Goal: Task Accomplishment & Management: Manage account settings

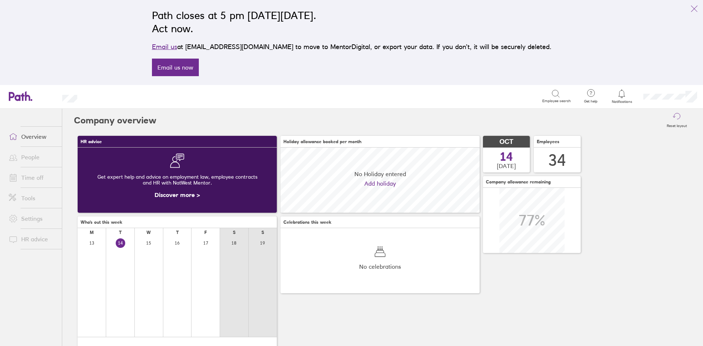
scroll to position [65, 199]
click at [36, 198] on link "Tools" at bounding box center [32, 198] width 59 height 15
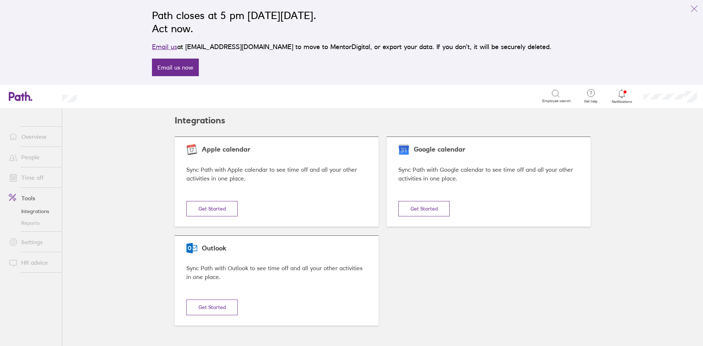
click at [32, 222] on link "Reports" at bounding box center [32, 223] width 59 height 12
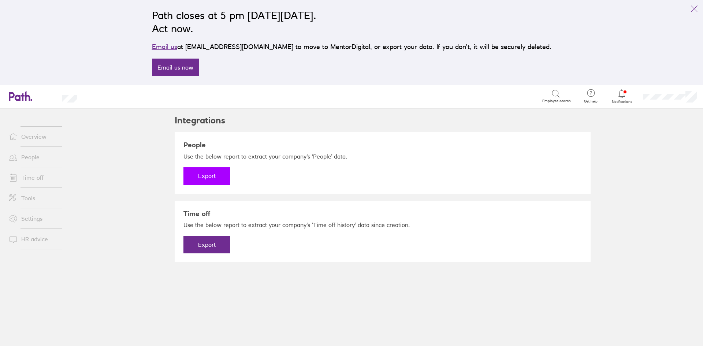
click at [199, 176] on button "Export" at bounding box center [206, 176] width 47 height 18
click at [212, 172] on link "Download" at bounding box center [206, 176] width 47 height 18
click at [218, 241] on button "Export" at bounding box center [206, 245] width 47 height 18
click at [207, 245] on link "Download" at bounding box center [206, 245] width 47 height 18
click at [45, 157] on link "People" at bounding box center [32, 157] width 59 height 15
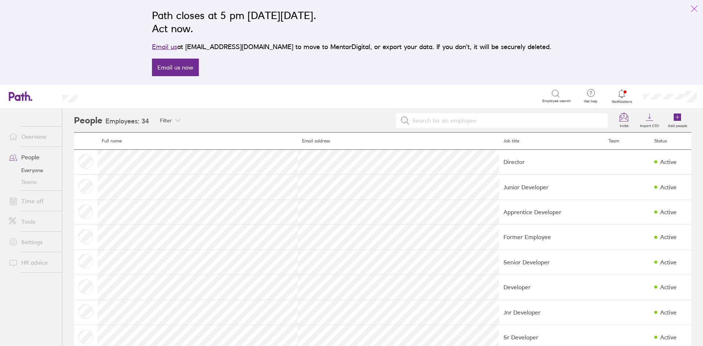
click at [692, 9] on icon "link" at bounding box center [694, 8] width 9 height 9
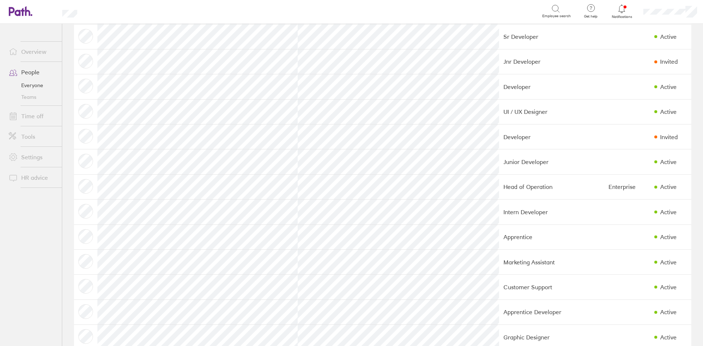
scroll to position [220, 0]
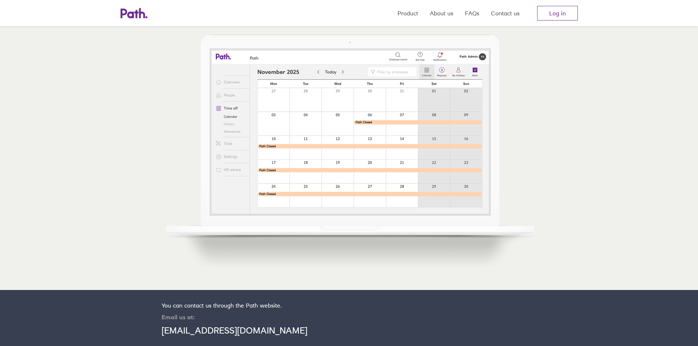
scroll to position [421, 0]
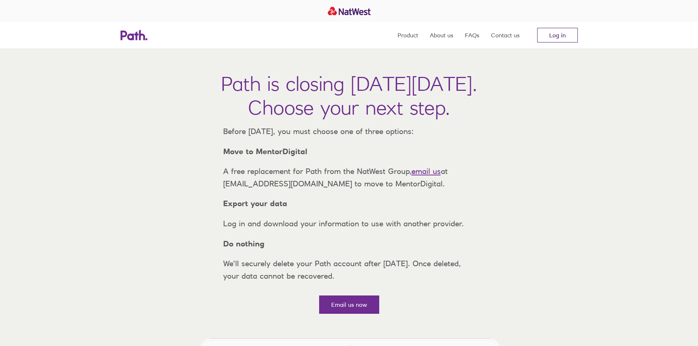
click at [556, 34] on link "Log in" at bounding box center [557, 35] width 41 height 15
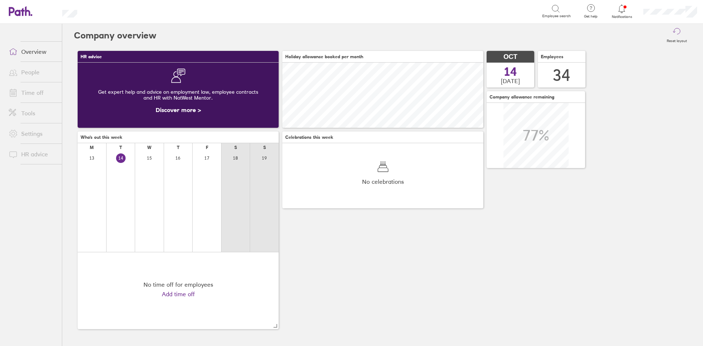
scroll to position [65, 201]
click at [44, 73] on link "People" at bounding box center [32, 72] width 59 height 15
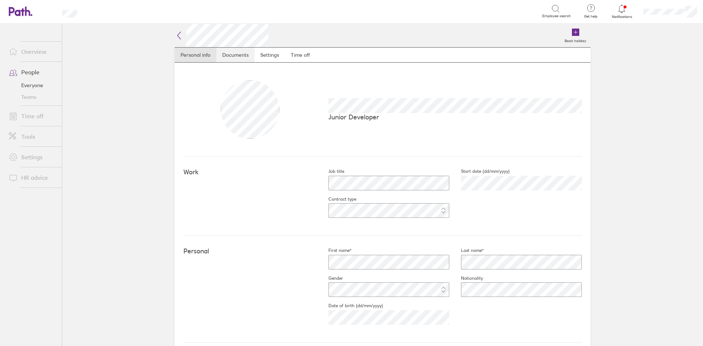
click at [224, 49] on link "Documents" at bounding box center [235, 55] width 38 height 15
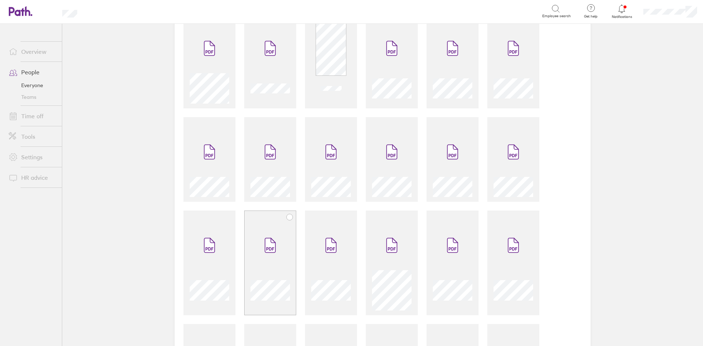
scroll to position [241, 0]
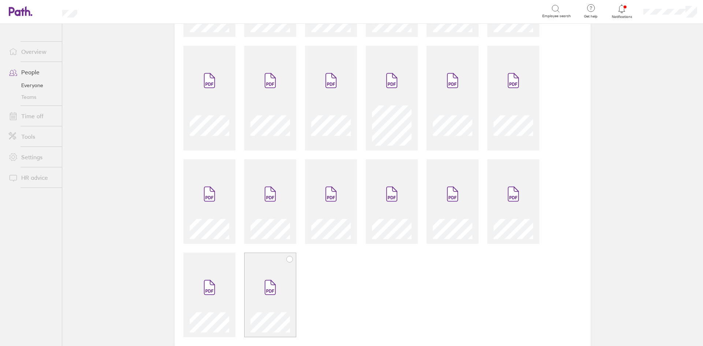
click at [289, 260] on icon at bounding box center [290, 259] width 6 height 6
click at [226, 259] on icon at bounding box center [229, 259] width 6 height 6
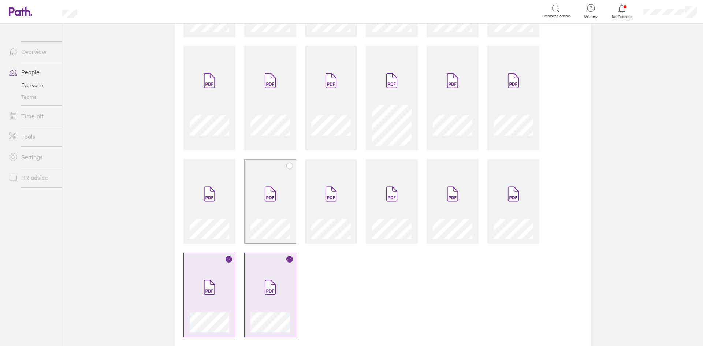
scroll to position [0, 0]
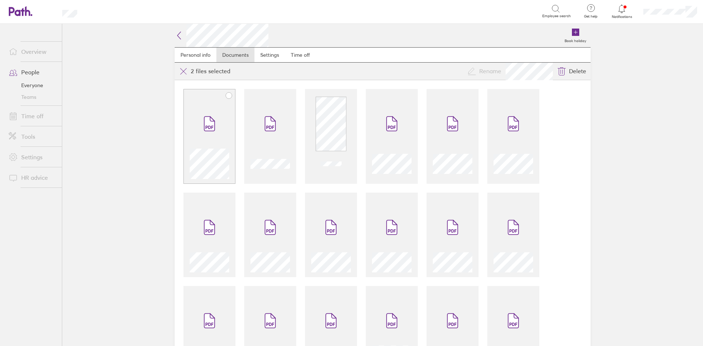
click at [226, 96] on icon at bounding box center [229, 96] width 6 height 6
click at [288, 96] on icon at bounding box center [290, 96] width 6 height 6
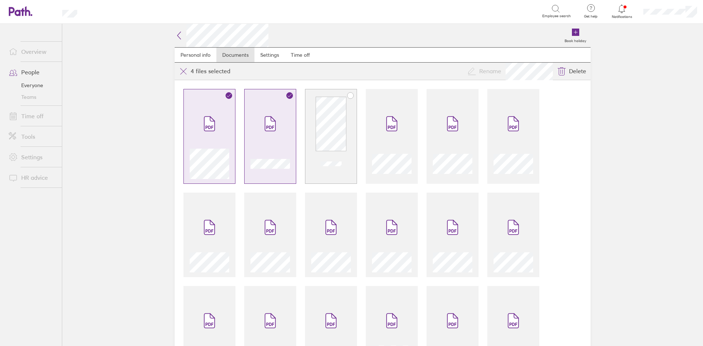
click at [349, 95] on icon at bounding box center [351, 96] width 6 height 6
click at [408, 95] on icon at bounding box center [411, 96] width 6 height 6
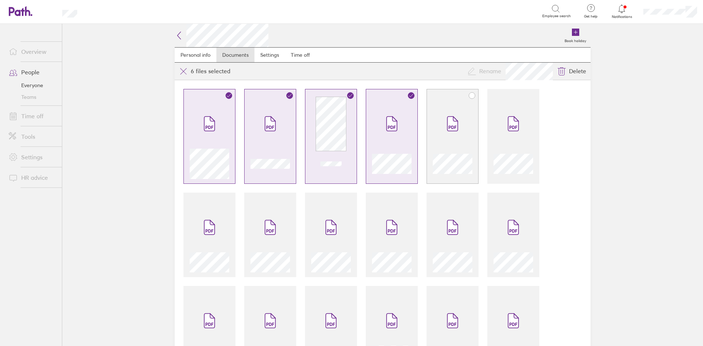
click at [469, 94] on icon at bounding box center [472, 96] width 6 height 6
click at [532, 97] on icon at bounding box center [533, 96] width 6 height 6
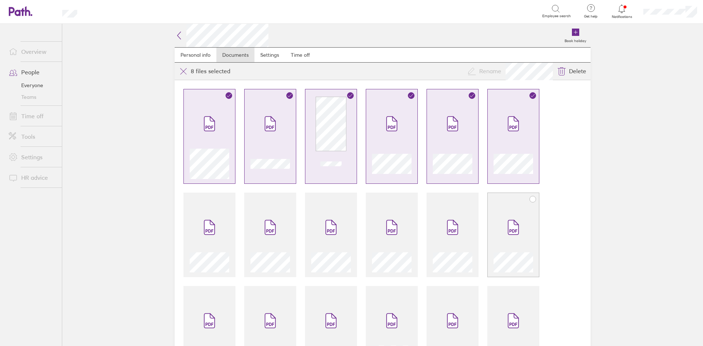
click at [531, 199] on icon at bounding box center [533, 199] width 6 height 6
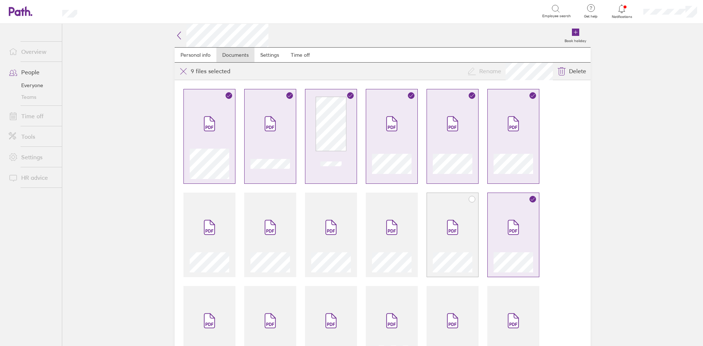
click at [441, 201] on div at bounding box center [453, 235] width 52 height 85
click at [386, 202] on div at bounding box center [392, 235] width 52 height 85
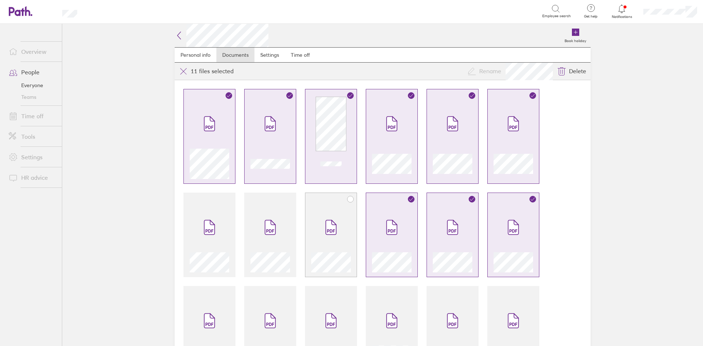
click at [316, 204] on div at bounding box center [331, 235] width 52 height 85
click at [267, 203] on div at bounding box center [270, 235] width 52 height 85
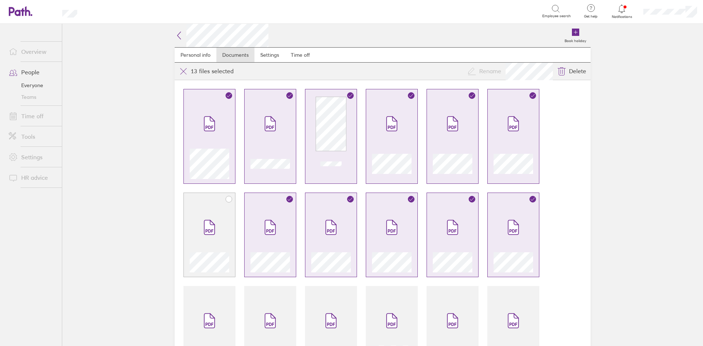
click at [221, 203] on div at bounding box center [209, 235] width 52 height 85
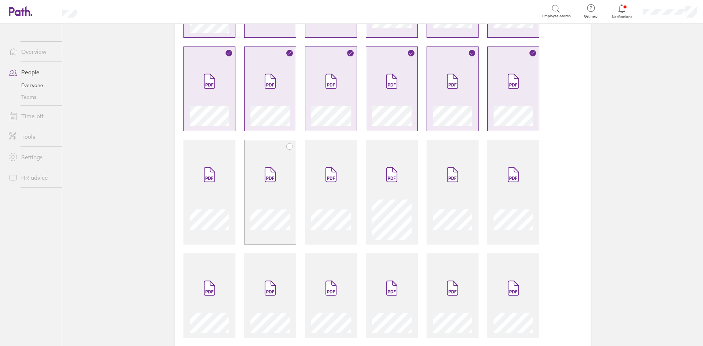
scroll to position [146, 0]
click at [215, 181] on span at bounding box center [209, 174] width 31 height 44
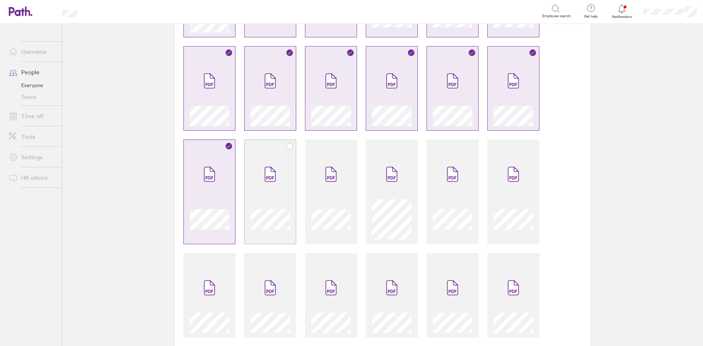
click at [267, 185] on span at bounding box center [270, 174] width 31 height 44
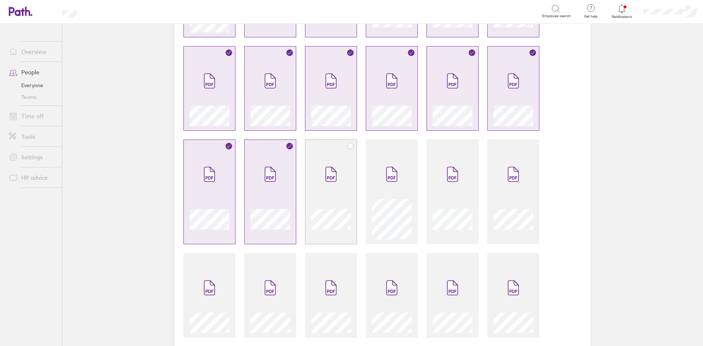
click at [331, 187] on span at bounding box center [331, 174] width 31 height 44
click at [383, 191] on span at bounding box center [391, 174] width 31 height 44
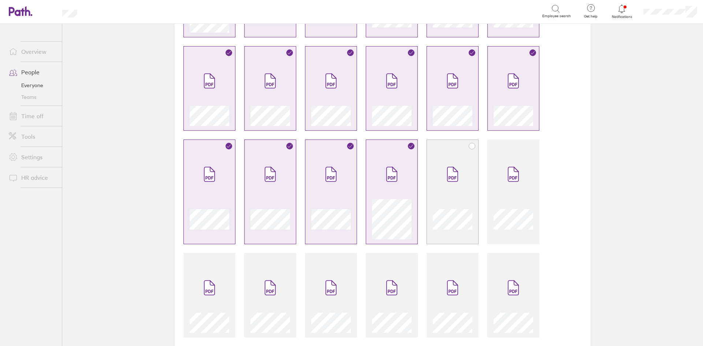
click at [448, 188] on span at bounding box center [452, 174] width 31 height 44
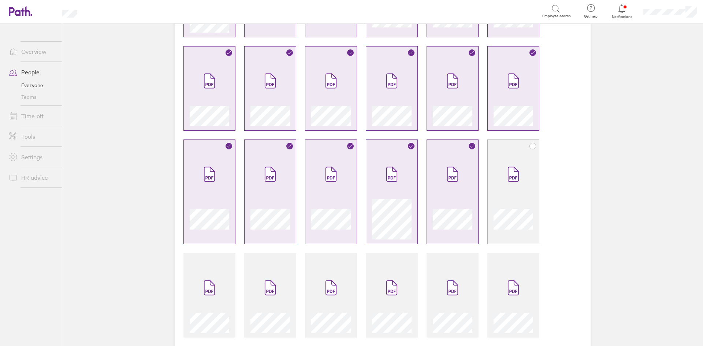
click at [509, 192] on span at bounding box center [513, 174] width 31 height 44
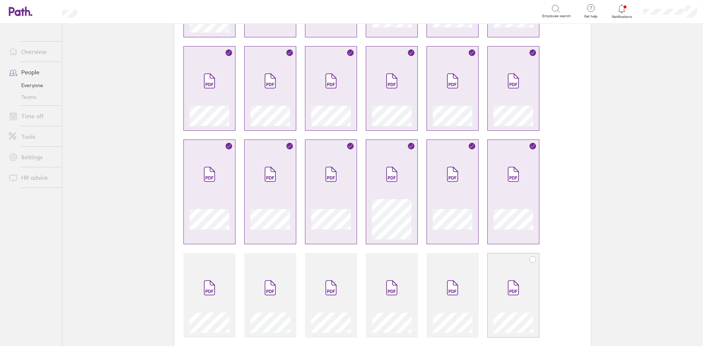
click at [511, 272] on span at bounding box center [513, 288] width 31 height 44
drag, startPoint x: 443, startPoint y: 284, endPoint x: 393, endPoint y: 275, distance: 51.3
click at [444, 283] on span at bounding box center [452, 288] width 31 height 44
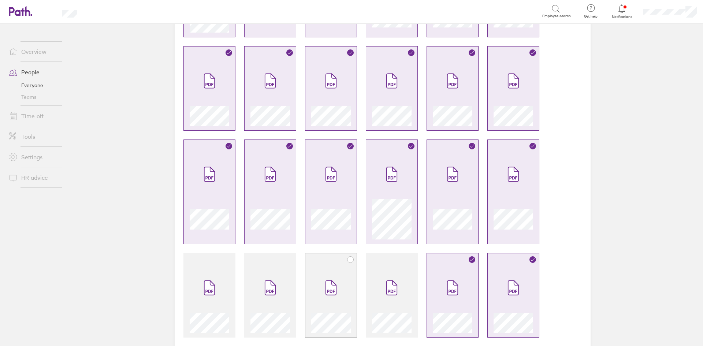
drag, startPoint x: 383, startPoint y: 278, endPoint x: 333, endPoint y: 272, distance: 49.7
click at [383, 278] on span at bounding box center [391, 288] width 31 height 44
click at [331, 272] on span at bounding box center [331, 288] width 31 height 44
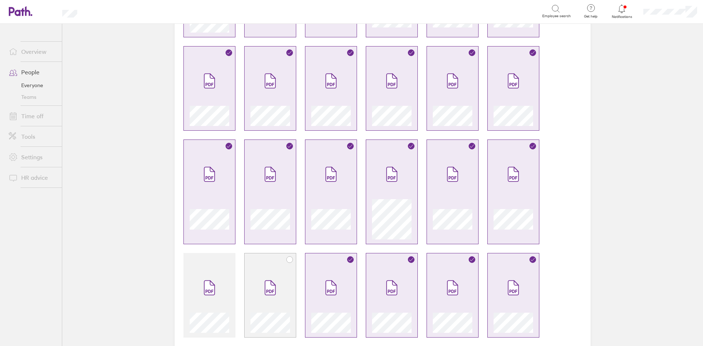
click at [281, 273] on span at bounding box center [270, 288] width 31 height 44
click at [207, 270] on span at bounding box center [209, 288] width 31 height 44
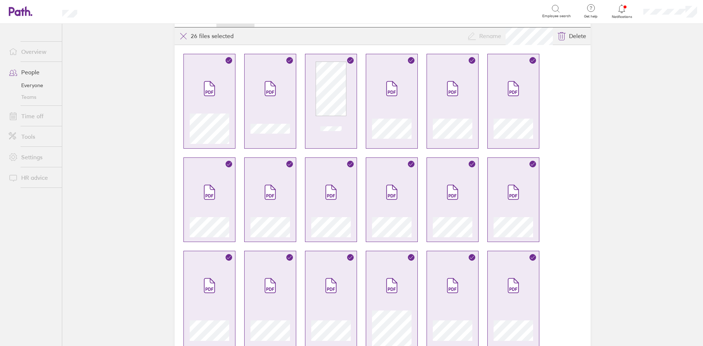
scroll to position [0, 0]
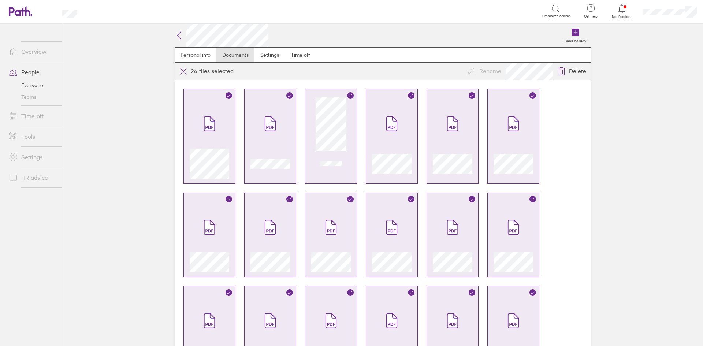
click at [144, 60] on main "Book holiday Personal info Documents Settings Time off Upload file Choose files…" at bounding box center [382, 185] width 641 height 322
click at [175, 33] on icon at bounding box center [179, 35] width 9 height 9
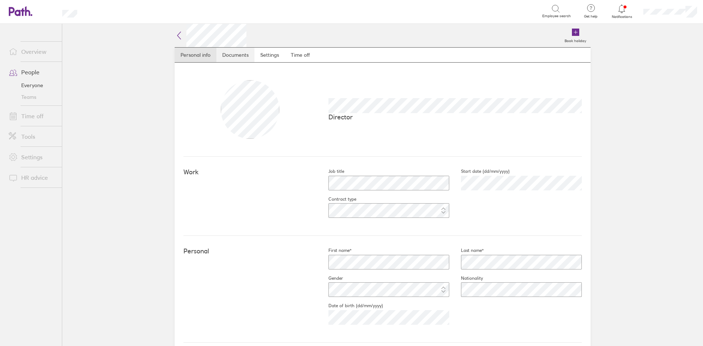
click at [238, 53] on link "Documents" at bounding box center [235, 55] width 38 height 15
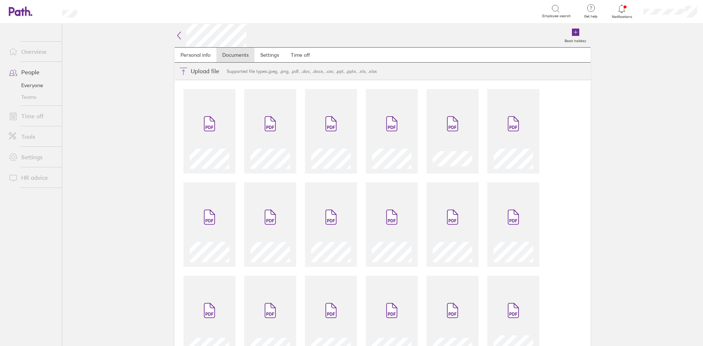
click at [130, 61] on main "Book holiday Personal info Documents Settings Time off Upload file Choose files…" at bounding box center [382, 185] width 641 height 322
click at [214, 108] on span at bounding box center [209, 124] width 31 height 44
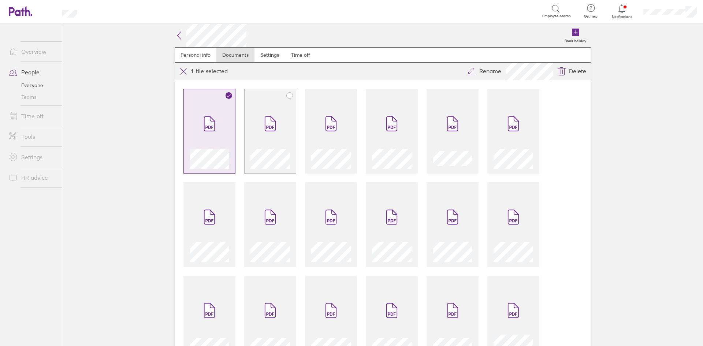
click at [266, 112] on span at bounding box center [270, 124] width 31 height 44
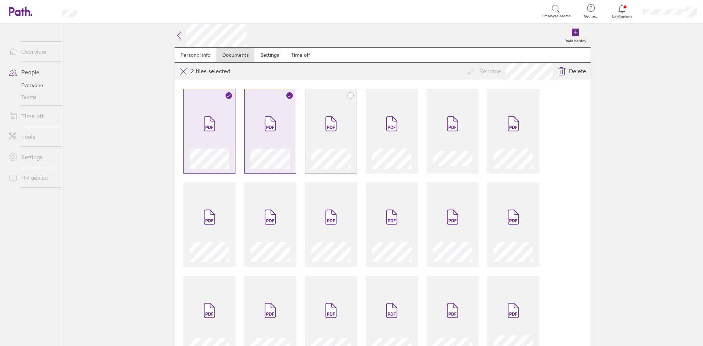
click at [349, 113] on div at bounding box center [331, 131] width 52 height 85
click at [412, 116] on div at bounding box center [392, 131] width 52 height 85
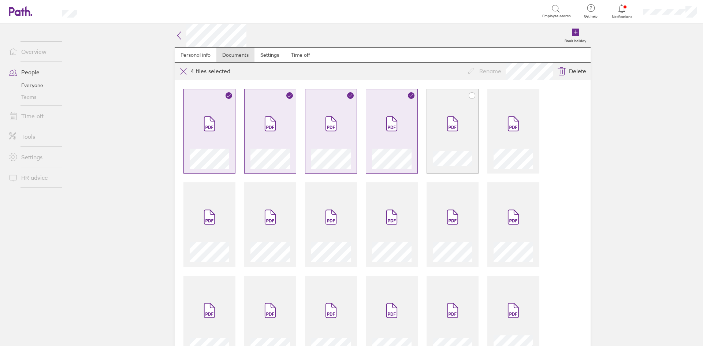
click at [453, 117] on icon at bounding box center [455, 119] width 4 height 4
click at [521, 123] on span at bounding box center [513, 124] width 31 height 44
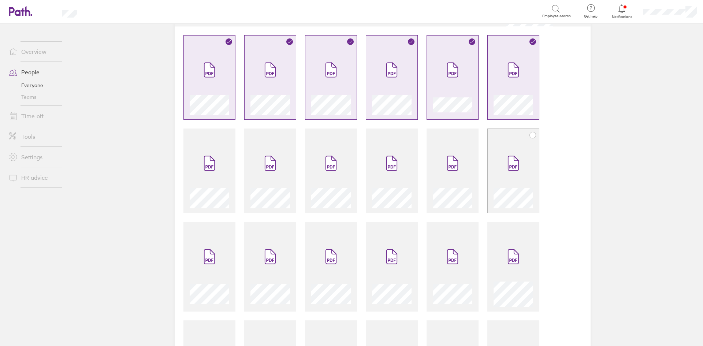
scroll to position [146, 0]
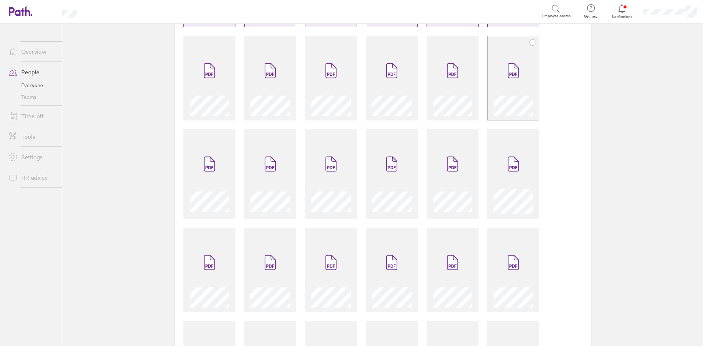
click at [517, 82] on span at bounding box center [513, 71] width 31 height 44
click at [467, 86] on div at bounding box center [453, 82] width 40 height 67
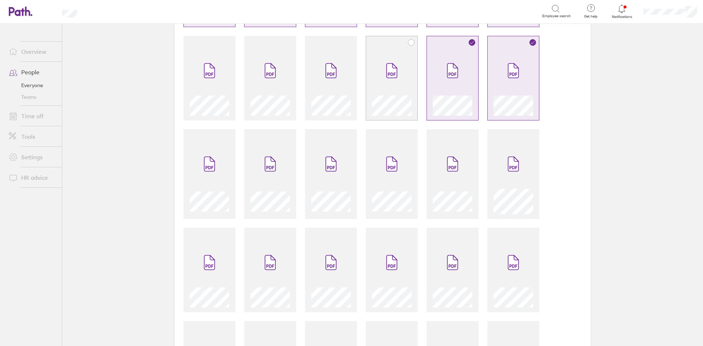
click at [372, 84] on div at bounding box center [392, 82] width 40 height 67
click at [331, 81] on span at bounding box center [331, 71] width 31 height 44
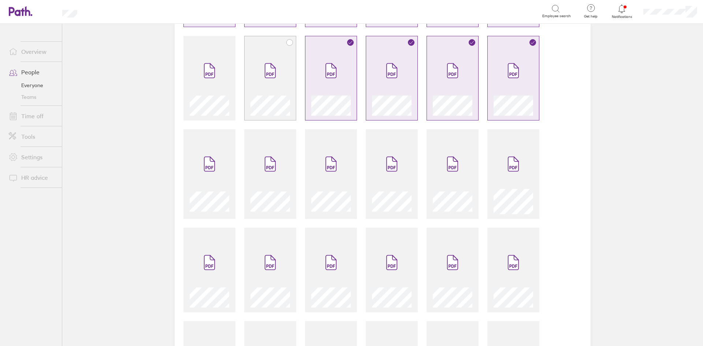
click at [280, 78] on span at bounding box center [270, 71] width 31 height 44
click at [220, 76] on span at bounding box center [209, 71] width 31 height 44
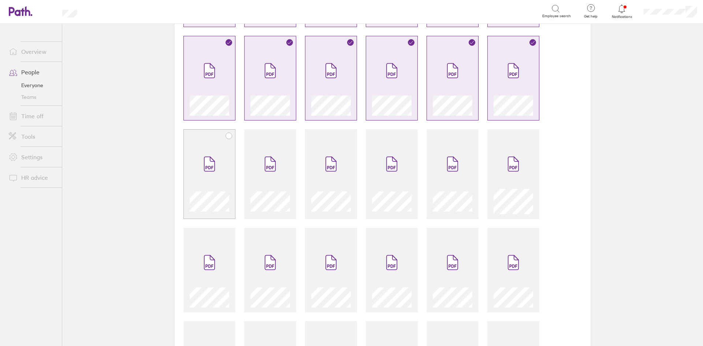
click at [219, 167] on span at bounding box center [209, 164] width 31 height 44
click at [264, 172] on icon at bounding box center [270, 164] width 12 height 16
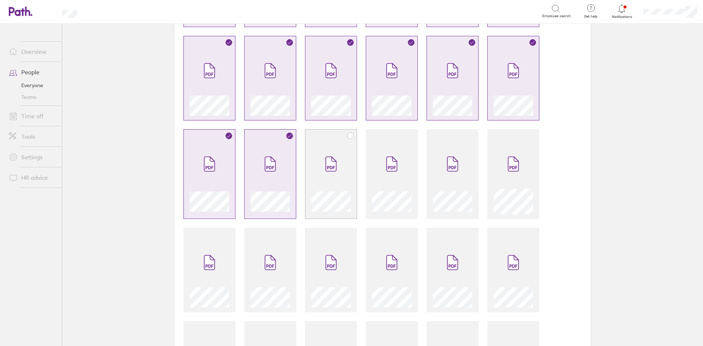
click at [332, 174] on span at bounding box center [331, 164] width 31 height 44
click at [398, 174] on span at bounding box center [391, 164] width 31 height 44
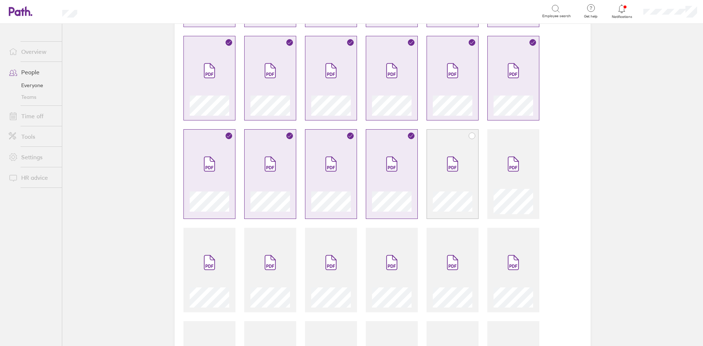
click at [458, 185] on span at bounding box center [452, 164] width 31 height 44
click at [502, 186] on span at bounding box center [513, 164] width 31 height 44
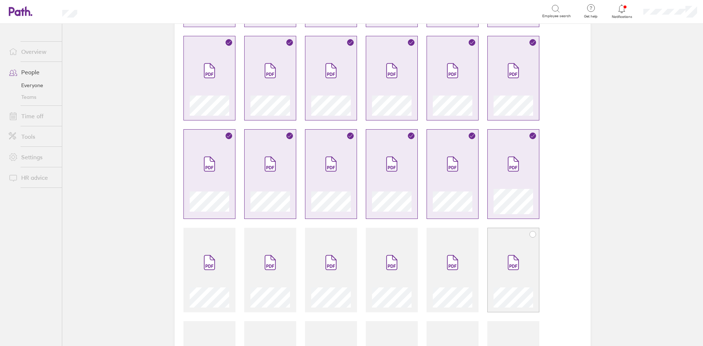
click at [498, 263] on span at bounding box center [513, 263] width 31 height 44
click at [417, 259] on div at bounding box center [383, 317] width 416 height 766
click at [382, 256] on span at bounding box center [391, 263] width 31 height 44
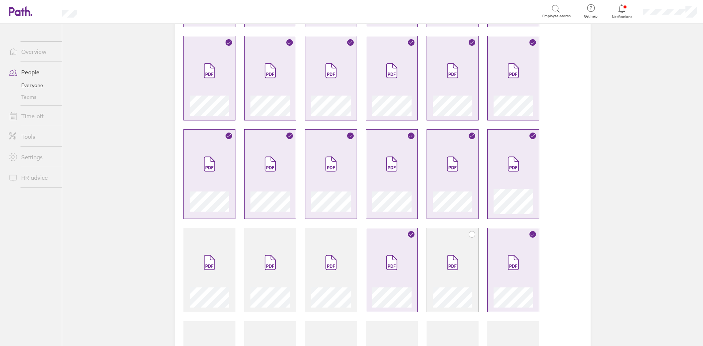
click at [433, 256] on div at bounding box center [453, 274] width 40 height 67
click at [334, 247] on span at bounding box center [331, 263] width 31 height 44
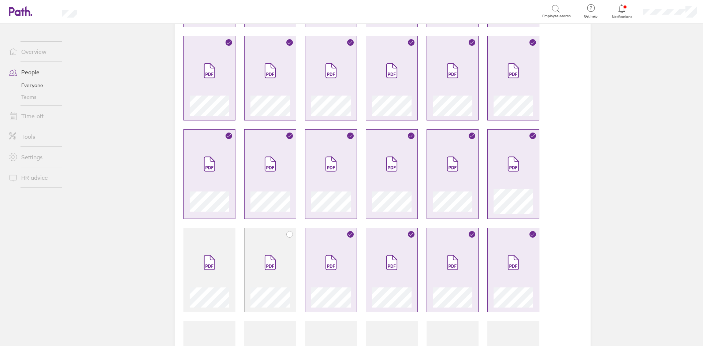
click at [278, 238] on div at bounding box center [270, 270] width 52 height 85
drag, startPoint x: 204, startPoint y: 250, endPoint x: 222, endPoint y: 233, distance: 25.4
click at [204, 250] on span at bounding box center [209, 263] width 31 height 44
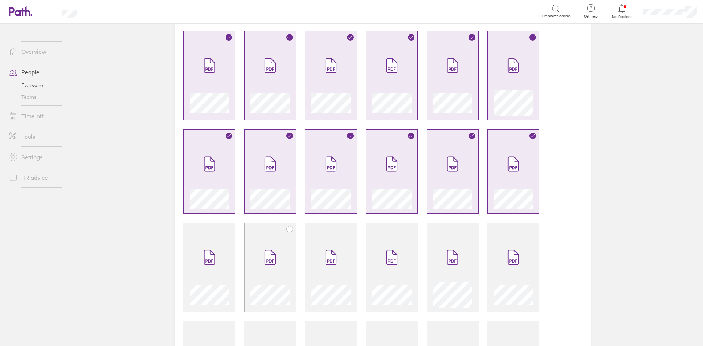
scroll to position [366, 0]
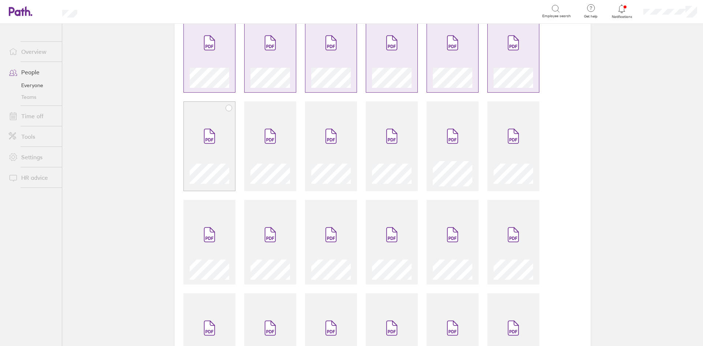
click at [221, 150] on span at bounding box center [209, 136] width 31 height 44
click at [250, 143] on div at bounding box center [270, 150] width 40 height 72
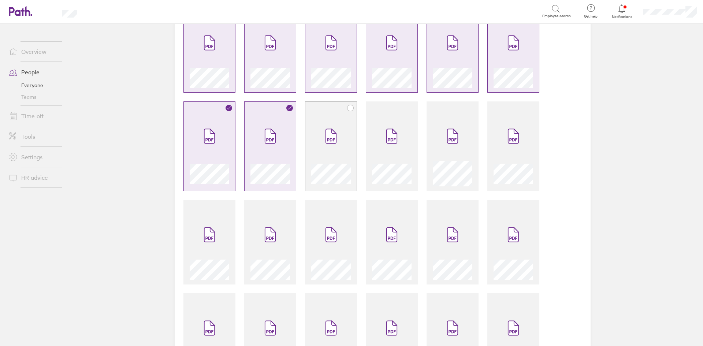
click at [337, 148] on span at bounding box center [331, 136] width 31 height 44
click at [397, 153] on span at bounding box center [391, 136] width 31 height 44
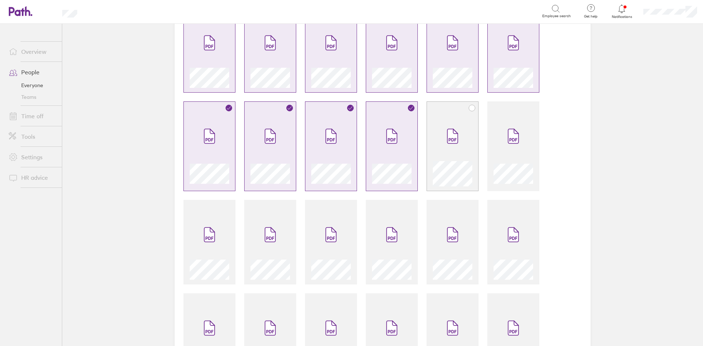
click at [455, 155] on span at bounding box center [452, 136] width 31 height 44
click at [517, 159] on div at bounding box center [514, 172] width 40 height 28
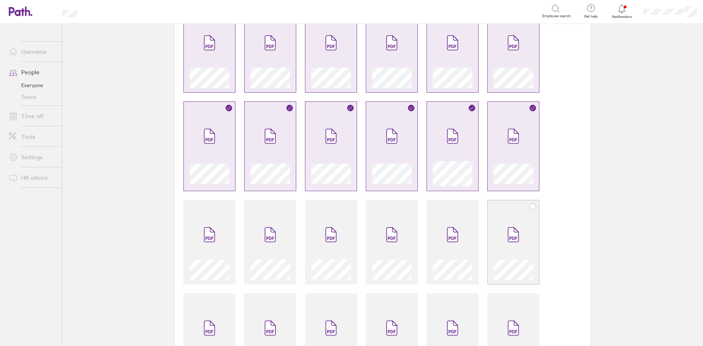
click at [514, 224] on span at bounding box center [513, 235] width 31 height 44
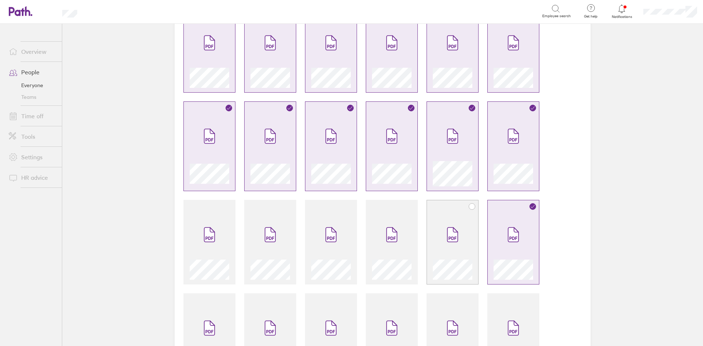
click at [460, 222] on span at bounding box center [452, 235] width 31 height 44
click at [390, 225] on span at bounding box center [391, 235] width 31 height 44
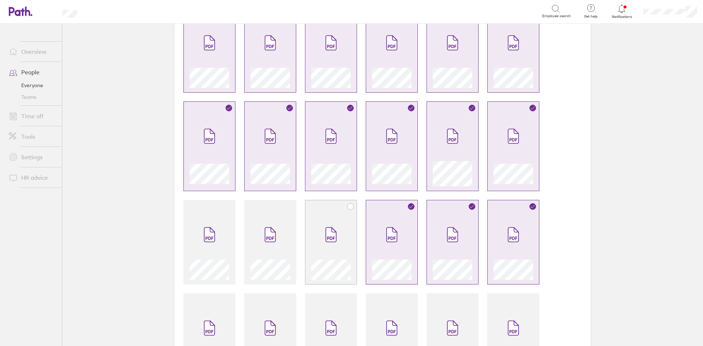
click at [334, 225] on span at bounding box center [331, 235] width 31 height 44
click at [264, 223] on span at bounding box center [270, 235] width 31 height 44
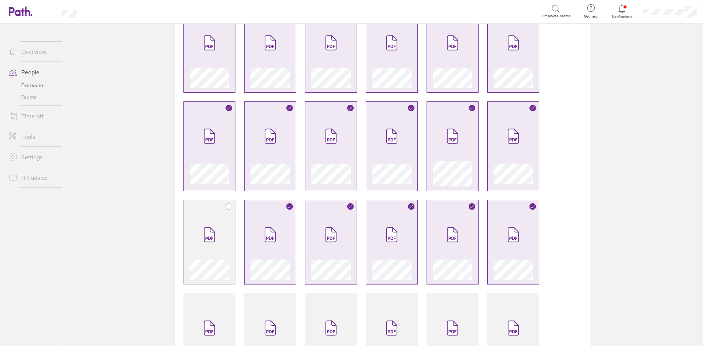
click at [215, 218] on span at bounding box center [209, 235] width 31 height 44
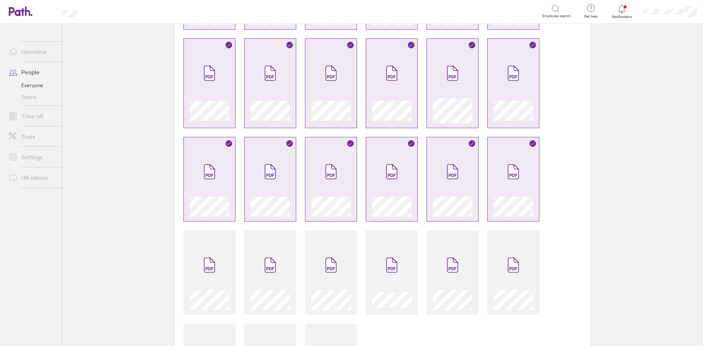
scroll to position [501, 0]
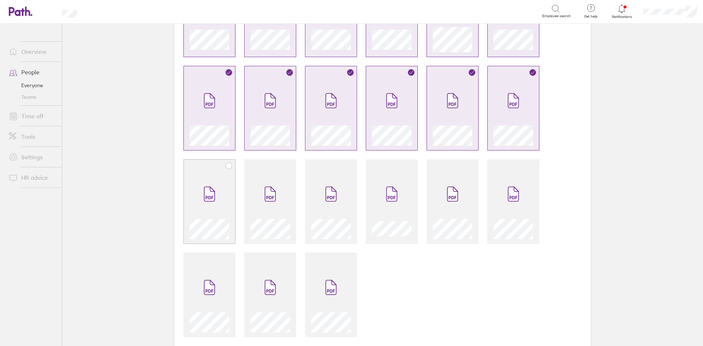
click at [220, 187] on span at bounding box center [209, 194] width 31 height 44
click at [260, 197] on span at bounding box center [270, 194] width 31 height 44
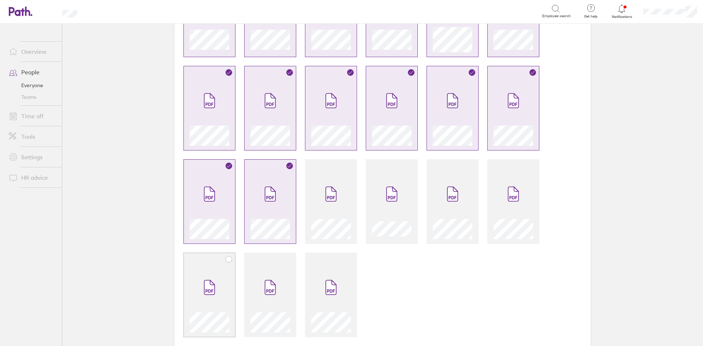
click at [207, 276] on span at bounding box center [209, 287] width 31 height 44
click at [246, 287] on div at bounding box center [270, 295] width 52 height 85
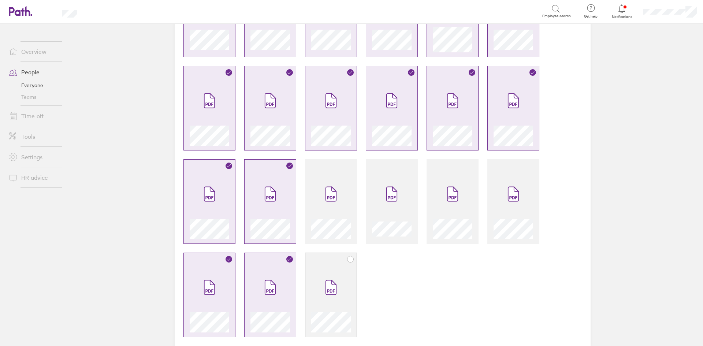
click at [328, 284] on icon at bounding box center [331, 287] width 10 height 14
click at [327, 214] on span at bounding box center [331, 194] width 31 height 44
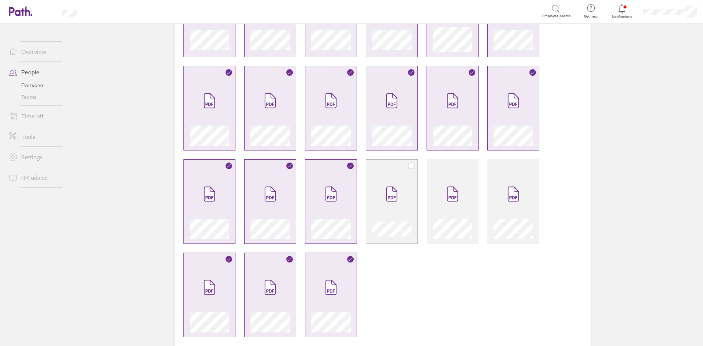
click at [410, 205] on div at bounding box center [392, 201] width 52 height 85
click at [449, 202] on span at bounding box center [452, 194] width 31 height 44
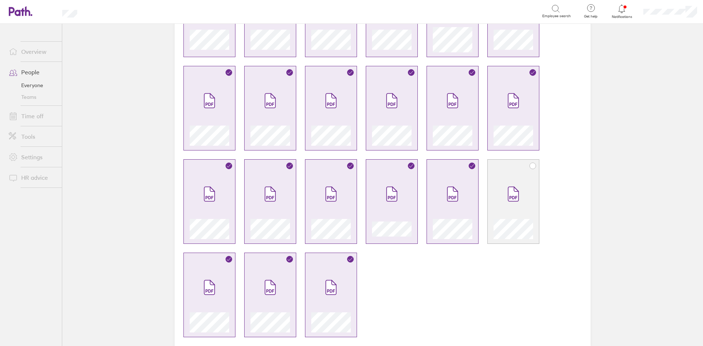
click at [520, 204] on span at bounding box center [513, 194] width 31 height 44
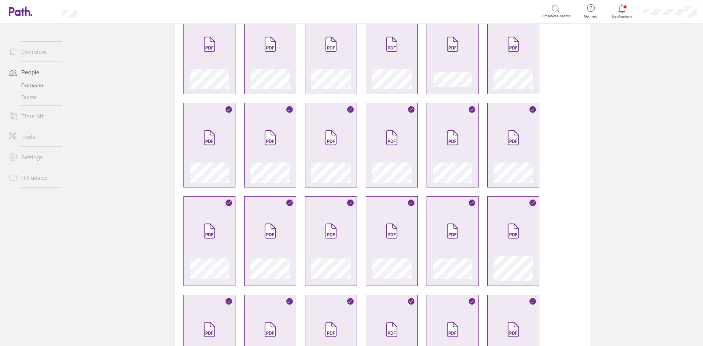
scroll to position [0, 0]
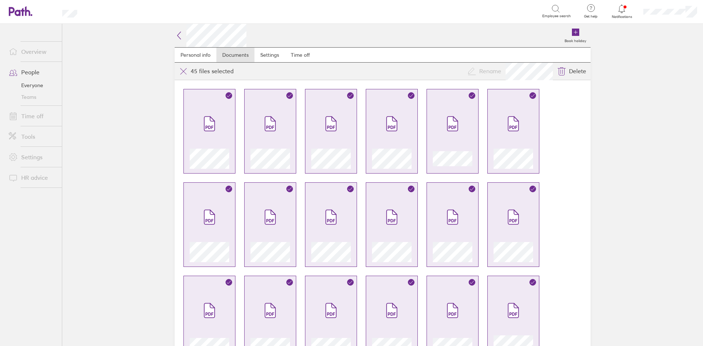
click at [180, 38] on icon at bounding box center [179, 35] width 9 height 9
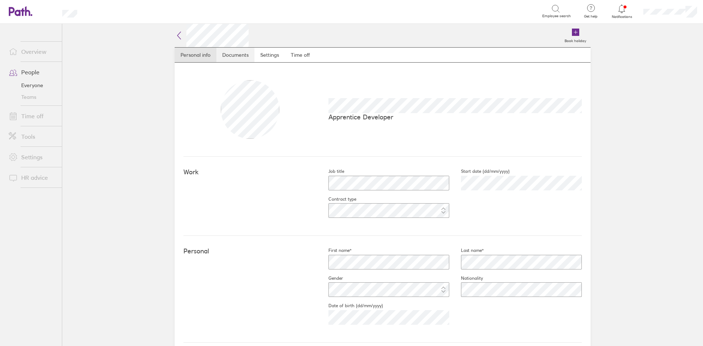
click at [222, 52] on link "Documents" at bounding box center [235, 55] width 38 height 15
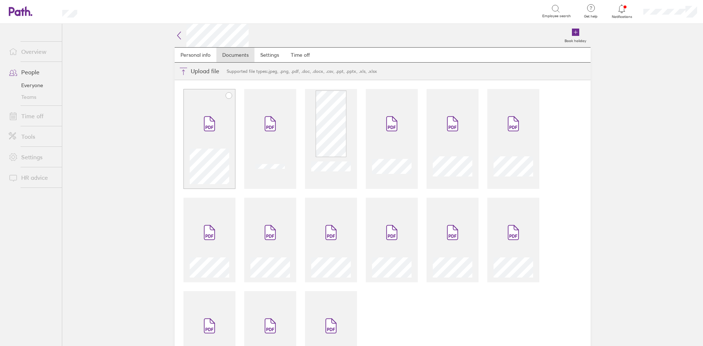
click at [218, 101] on div at bounding box center [209, 139] width 52 height 100
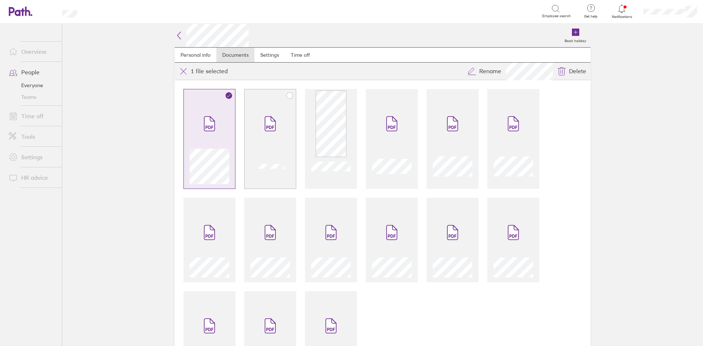
click at [263, 106] on span at bounding box center [270, 124] width 31 height 44
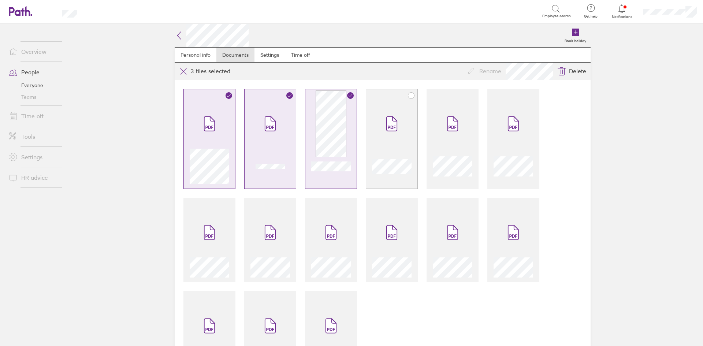
click at [387, 120] on icon at bounding box center [392, 124] width 10 height 14
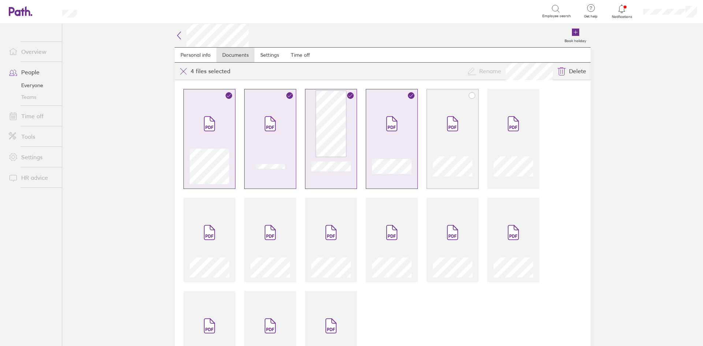
click at [437, 125] on span at bounding box center [452, 124] width 31 height 44
click at [527, 136] on div at bounding box center [514, 143] width 40 height 82
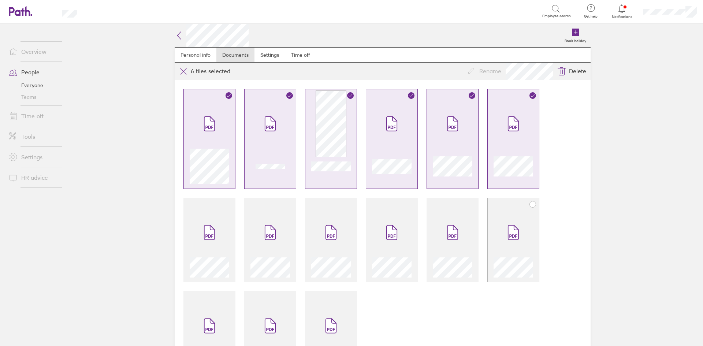
click at [516, 218] on span at bounding box center [513, 233] width 31 height 44
click at [453, 227] on icon at bounding box center [455, 227] width 4 height 4
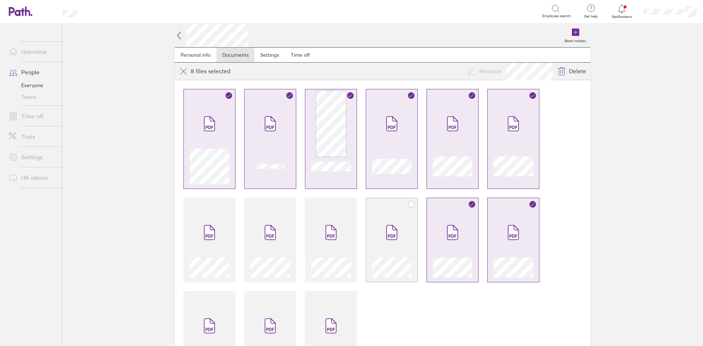
click at [387, 230] on icon at bounding box center [392, 232] width 10 height 14
click at [324, 223] on span at bounding box center [331, 233] width 31 height 44
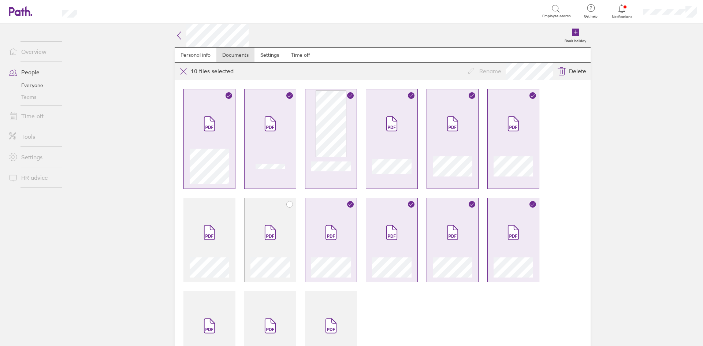
click at [268, 224] on icon at bounding box center [270, 232] width 12 height 16
drag, startPoint x: 210, startPoint y: 226, endPoint x: 206, endPoint y: 283, distance: 56.9
click at [210, 226] on icon at bounding box center [210, 232] width 12 height 16
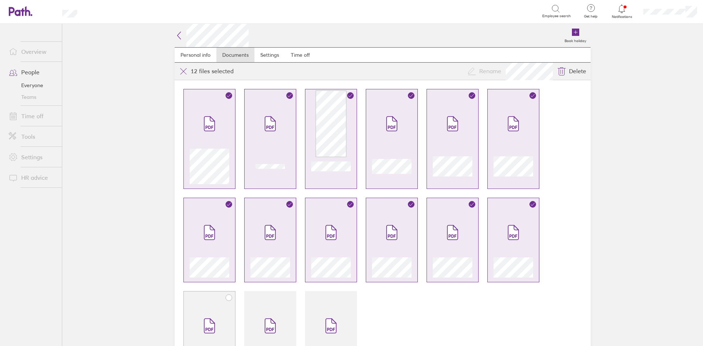
click at [206, 300] on div at bounding box center [209, 333] width 52 height 85
click at [247, 303] on div at bounding box center [270, 333] width 52 height 85
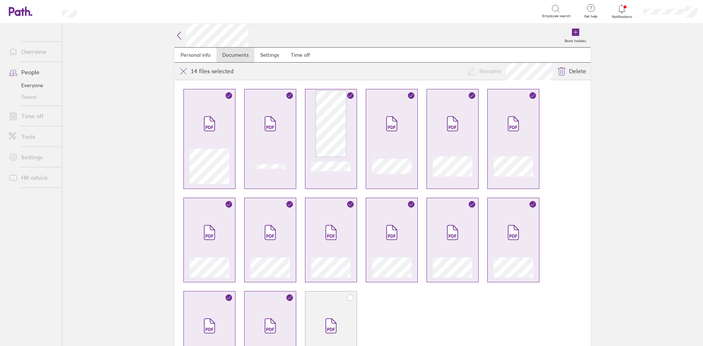
click at [317, 305] on span at bounding box center [331, 326] width 31 height 44
click at [143, 46] on main "Book holiday Personal info Documents Settings Time off Upload file Choose files…" at bounding box center [382, 185] width 641 height 322
click at [175, 36] on icon at bounding box center [179, 35] width 9 height 9
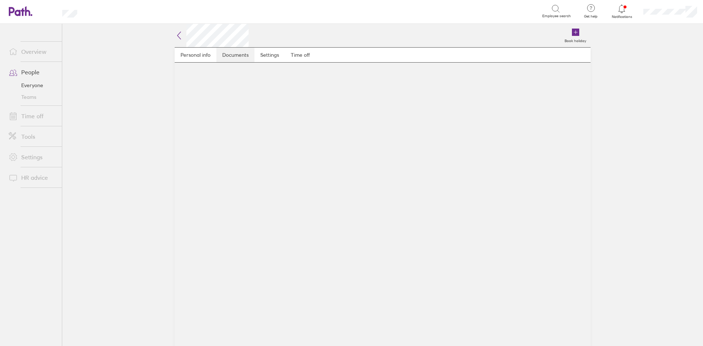
click at [227, 54] on link "Documents" at bounding box center [235, 55] width 38 height 15
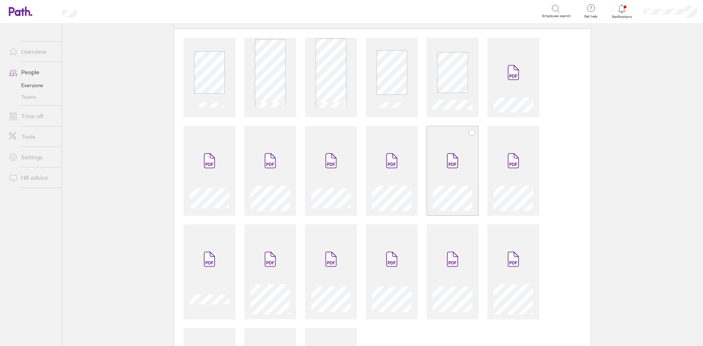
scroll to position [132, 0]
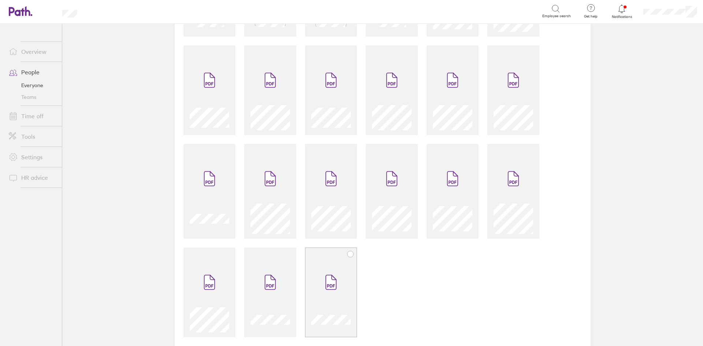
click at [330, 267] on span at bounding box center [331, 282] width 31 height 44
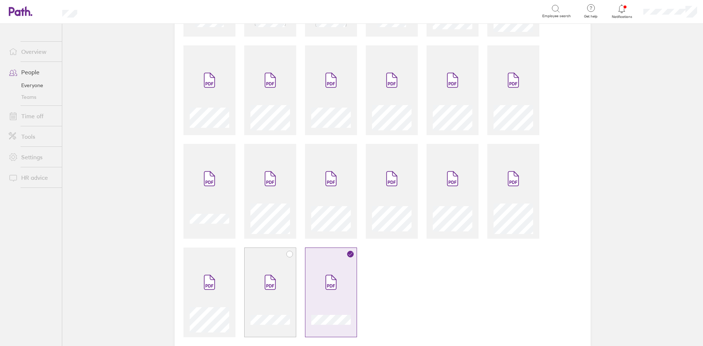
click at [258, 265] on span at bounding box center [270, 282] width 31 height 44
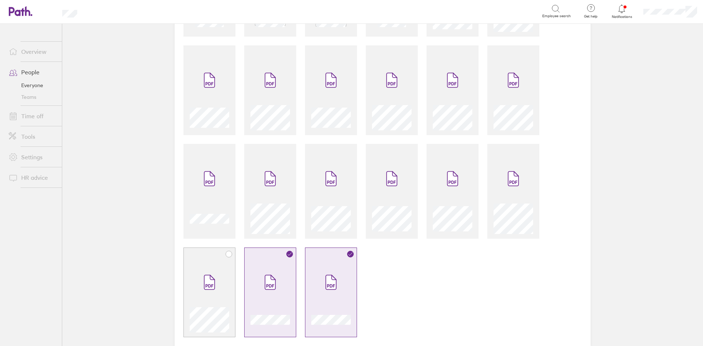
click at [210, 257] on div at bounding box center [209, 293] width 52 height 90
click at [209, 203] on div at bounding box center [210, 217] width 40 height 33
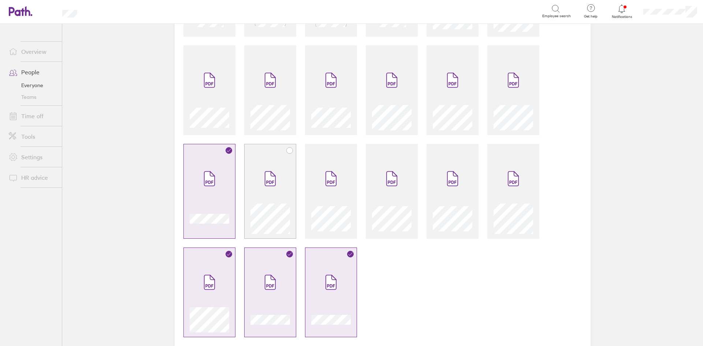
click at [267, 196] on span at bounding box center [270, 179] width 31 height 44
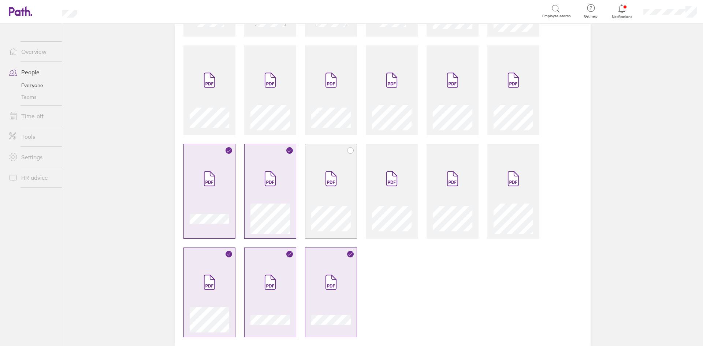
click at [326, 186] on icon at bounding box center [331, 179] width 10 height 14
click at [399, 185] on span at bounding box center [391, 179] width 31 height 44
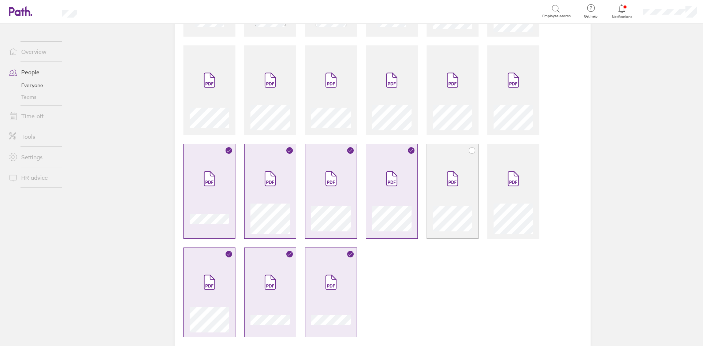
click at [452, 183] on icon at bounding box center [453, 182] width 8 height 3
click at [494, 185] on div at bounding box center [514, 195] width 40 height 77
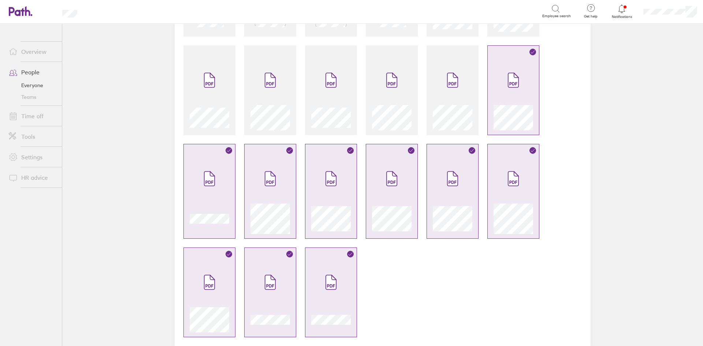
click at [419, 107] on div at bounding box center [383, 147] width 416 height 398
click at [379, 101] on span at bounding box center [391, 80] width 31 height 44
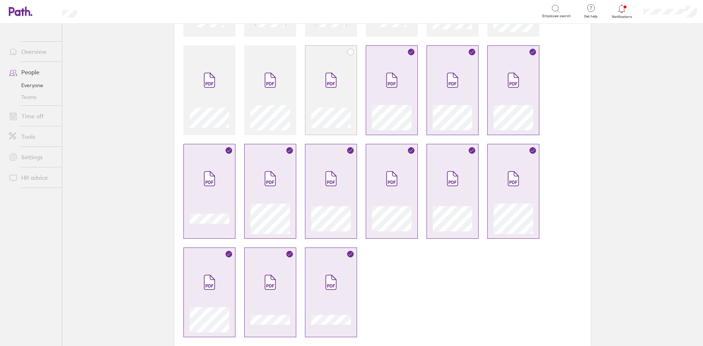
click at [345, 95] on div at bounding box center [331, 94] width 40 height 72
click at [272, 99] on span at bounding box center [270, 80] width 31 height 44
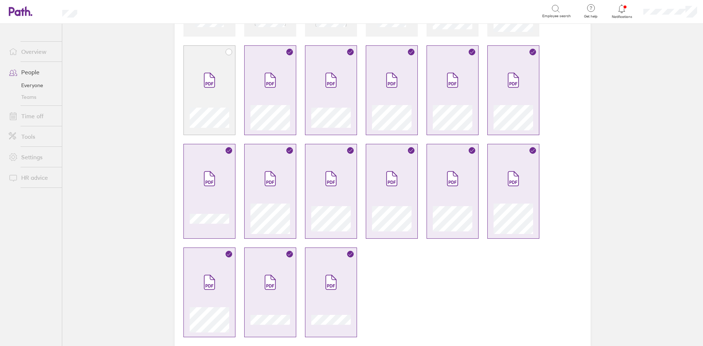
click at [218, 94] on span at bounding box center [209, 80] width 31 height 44
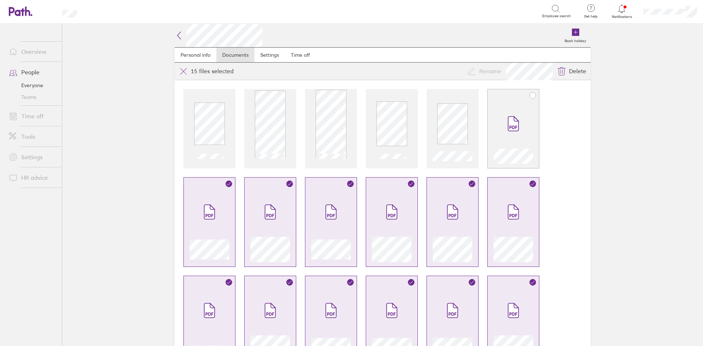
click at [504, 137] on span at bounding box center [513, 124] width 31 height 44
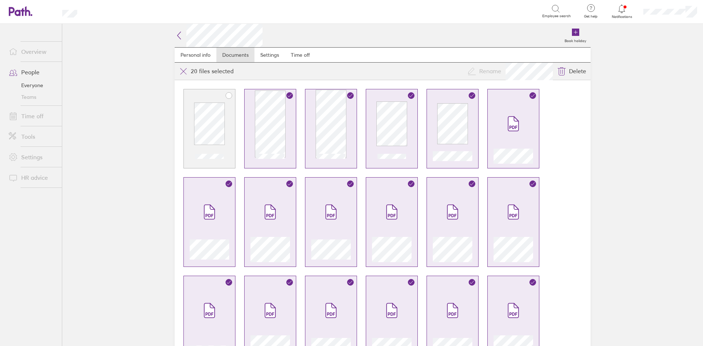
click at [227, 134] on div at bounding box center [209, 128] width 52 height 79
